Goal: Find specific page/section: Find specific page/section

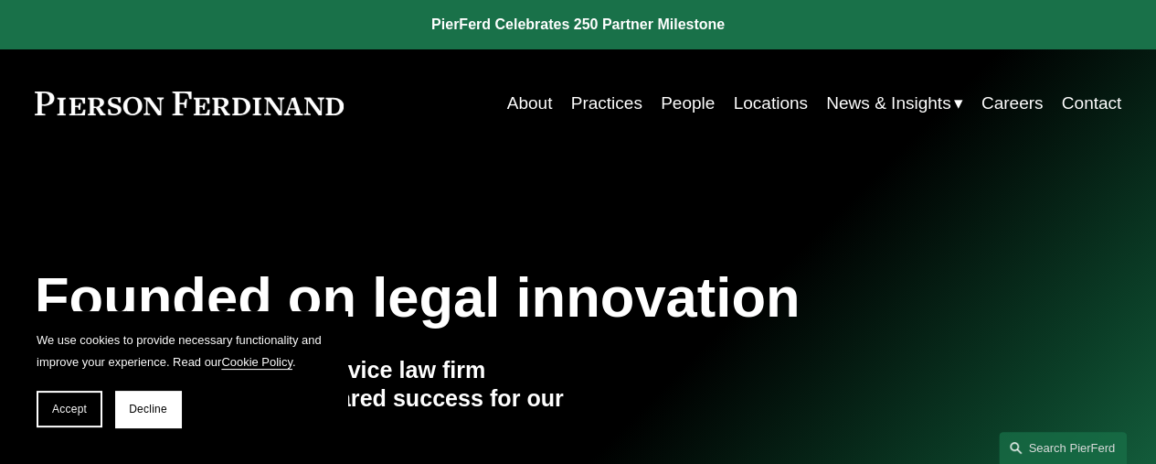
click at [683, 98] on link "People" at bounding box center [688, 103] width 54 height 35
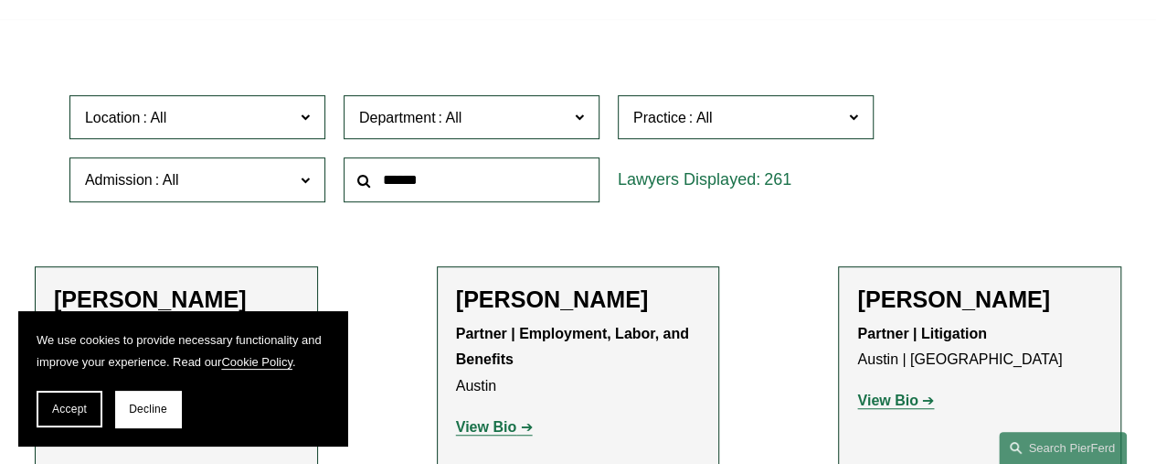
scroll to position [430, 0]
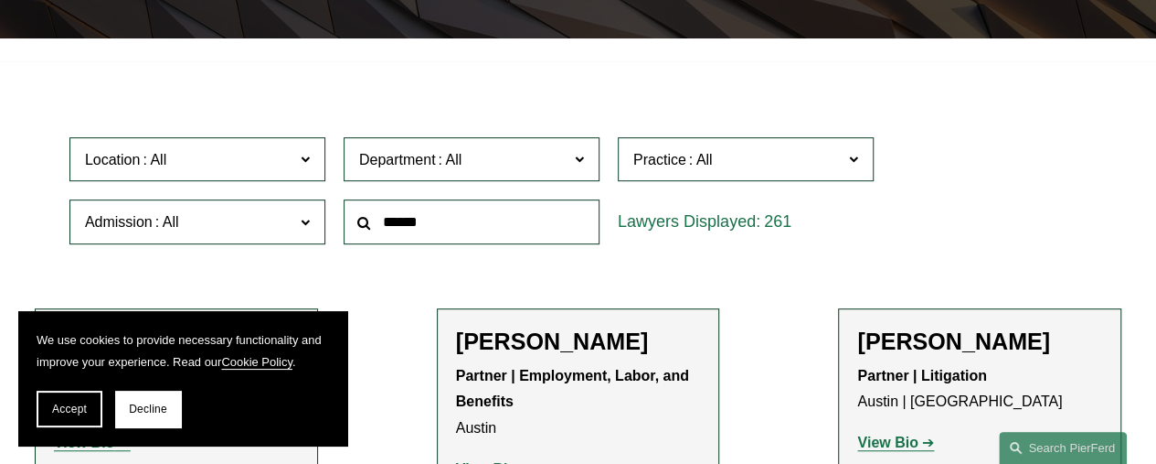
click at [305, 159] on span at bounding box center [305, 158] width 9 height 24
click at [0, 0] on link "[GEOGRAPHIC_DATA]" at bounding box center [0, 0] width 0 height 0
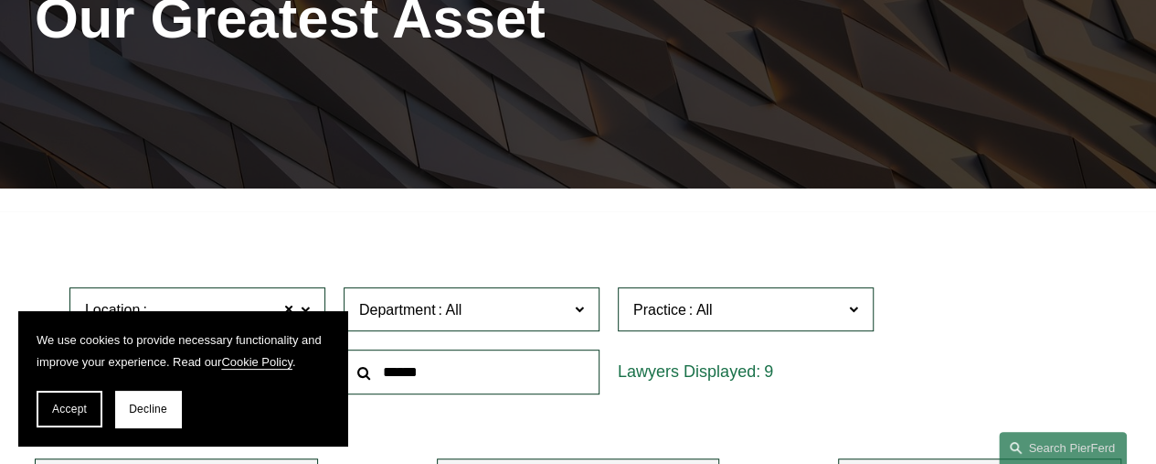
scroll to position [278, 0]
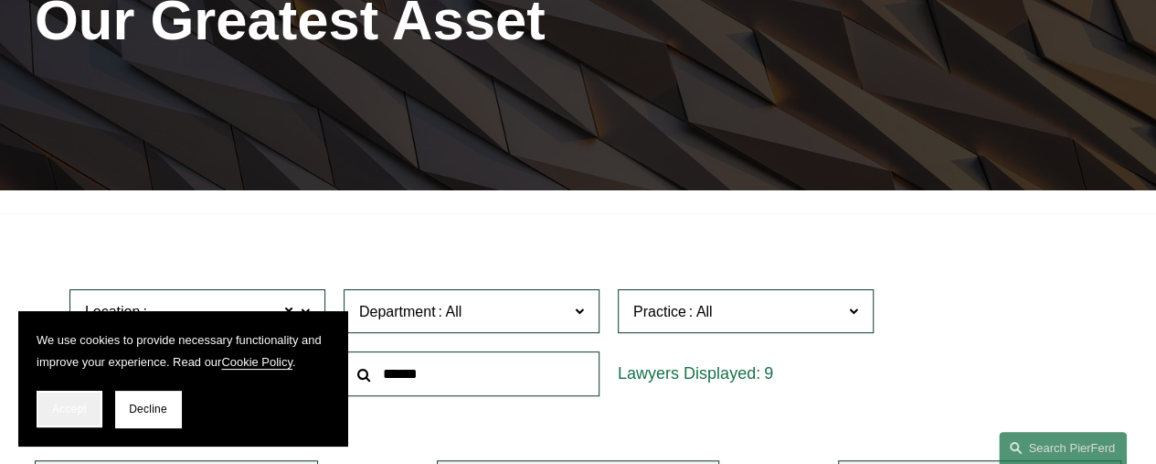
click at [68, 408] on span "Accept" at bounding box center [69, 408] width 35 height 13
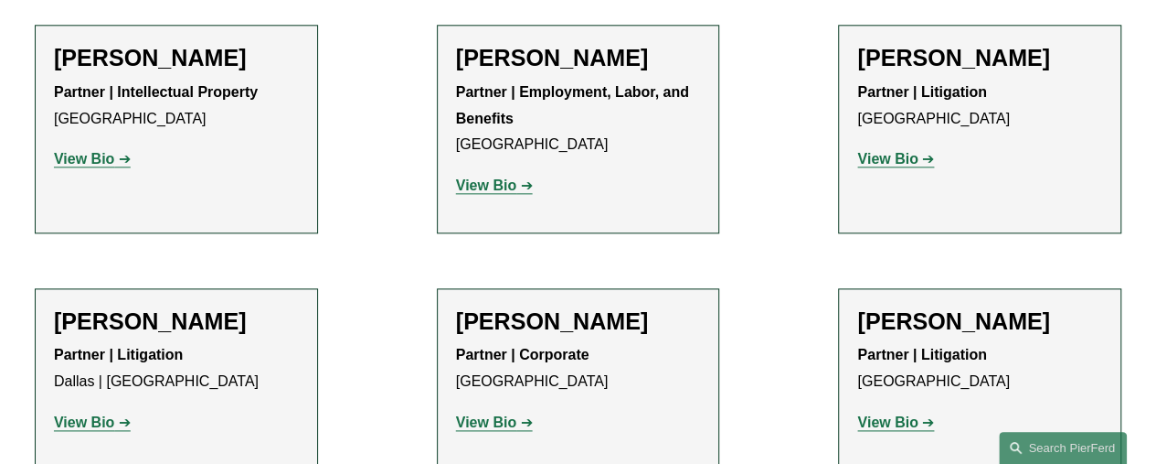
scroll to position [1006, 0]
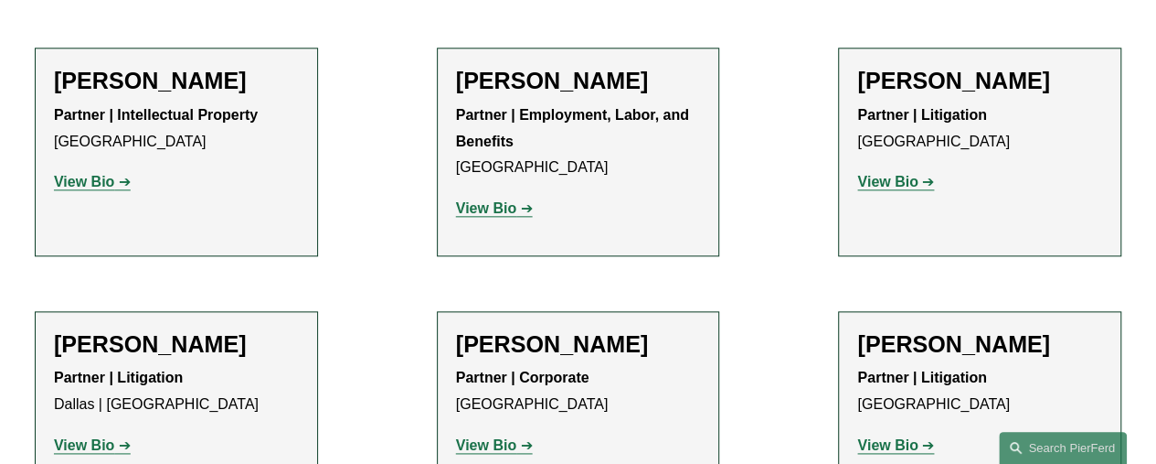
click at [492, 437] on strong "View Bio" at bounding box center [486, 445] width 60 height 16
